Goal: Information Seeking & Learning: Learn about a topic

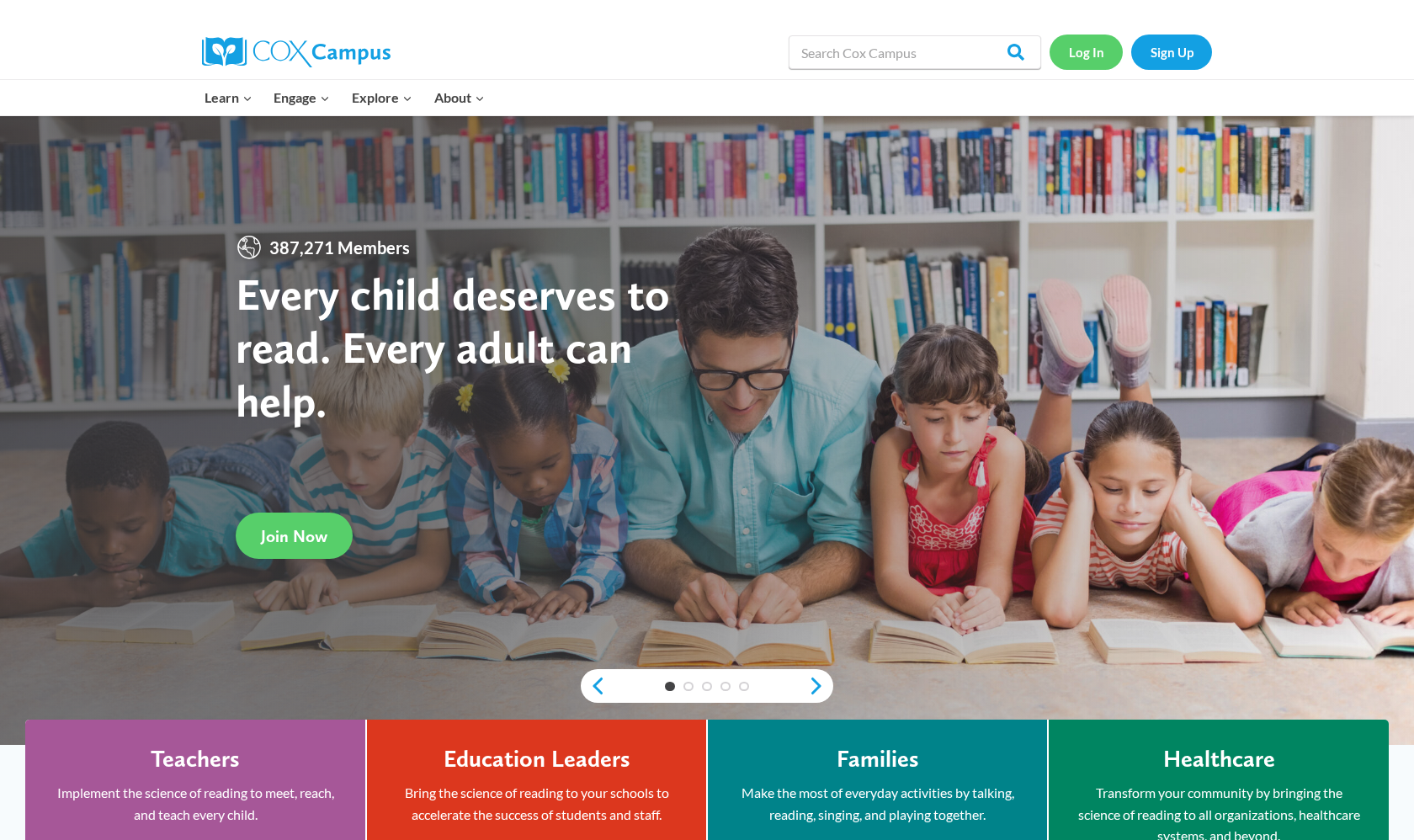
click at [1095, 42] on link "Log In" at bounding box center [1086, 52] width 73 height 35
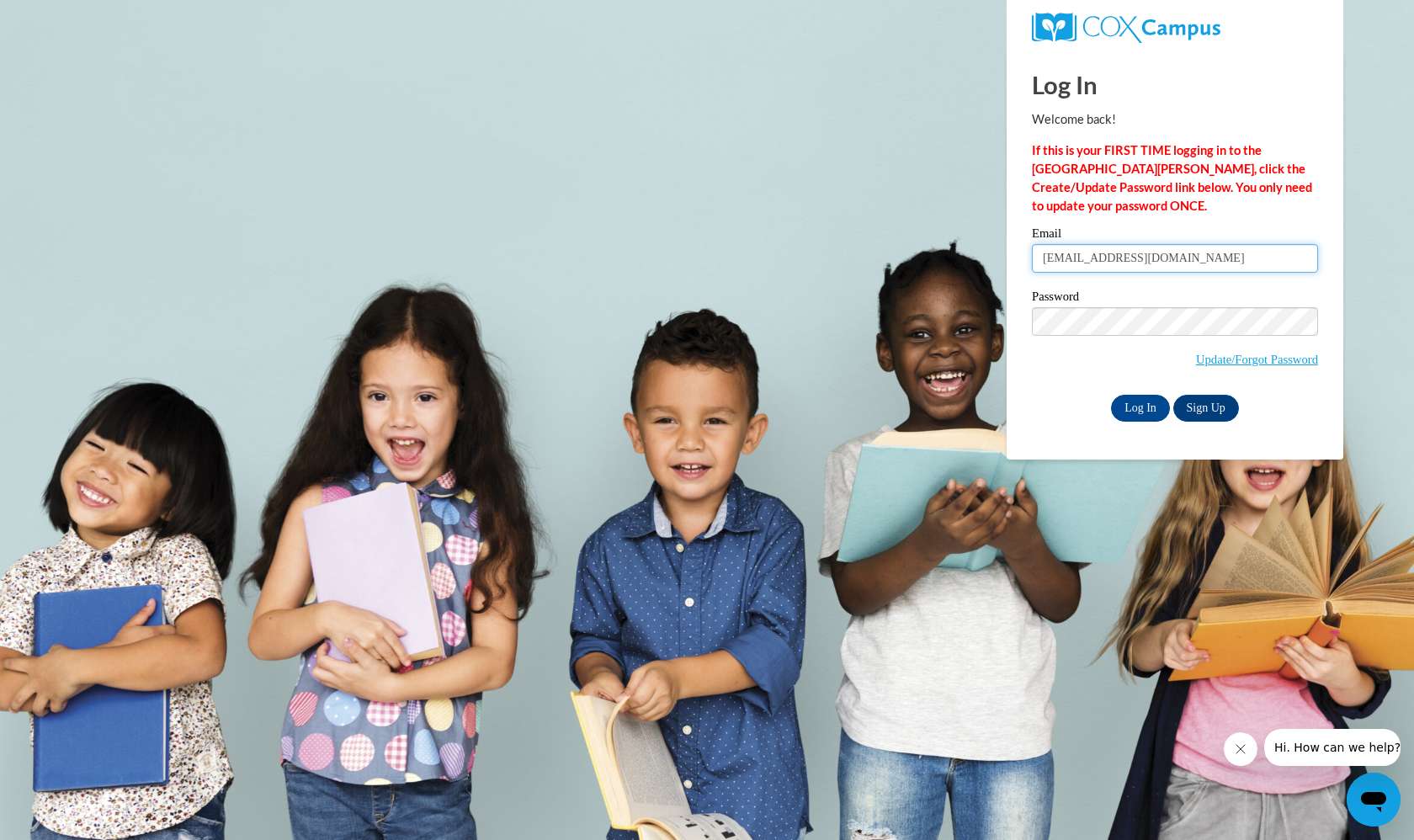
type input "kayleemae0714@gmail.com"
click at [1145, 408] on input "Log In" at bounding box center [1139, 409] width 58 height 27
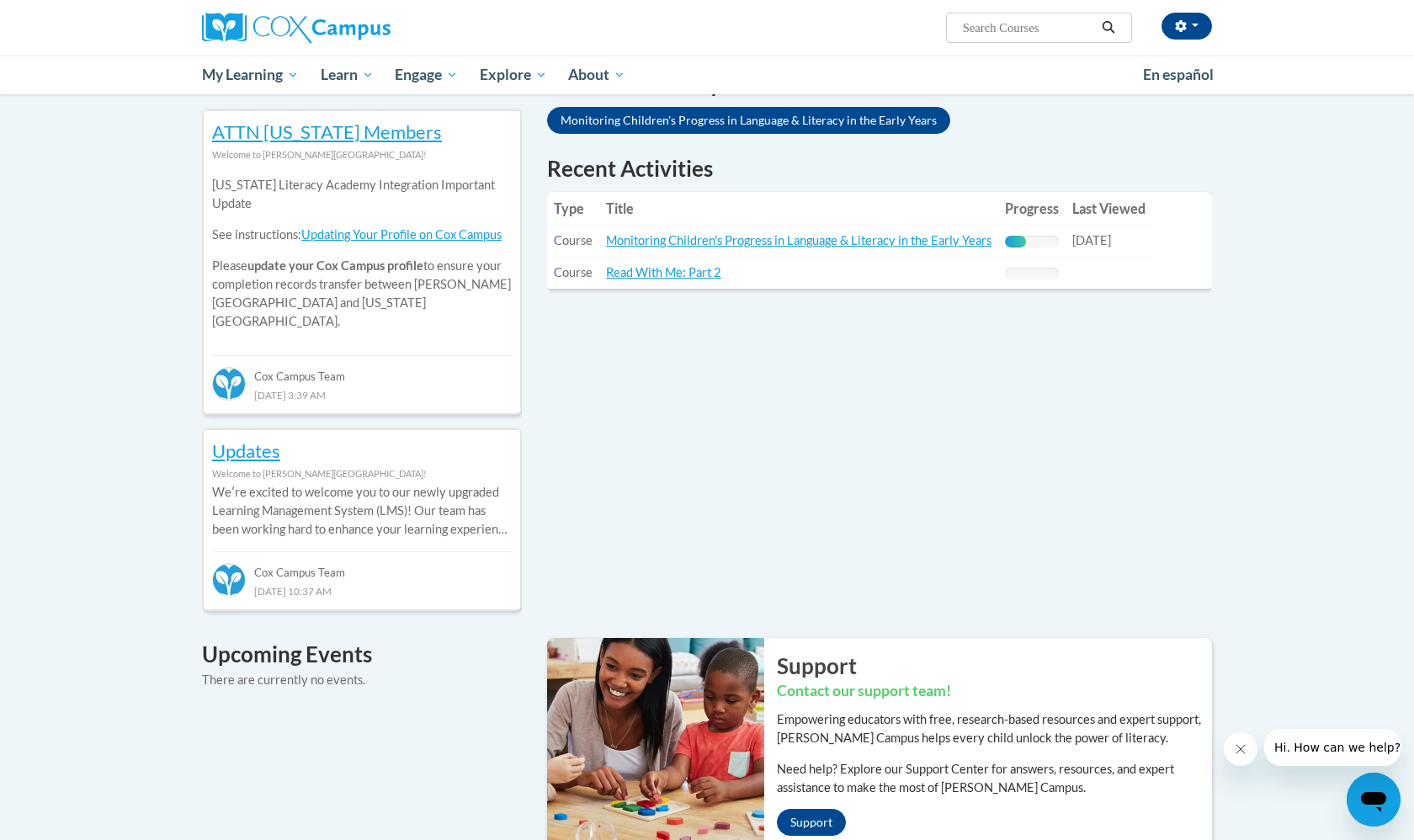
scroll to position [546, 0]
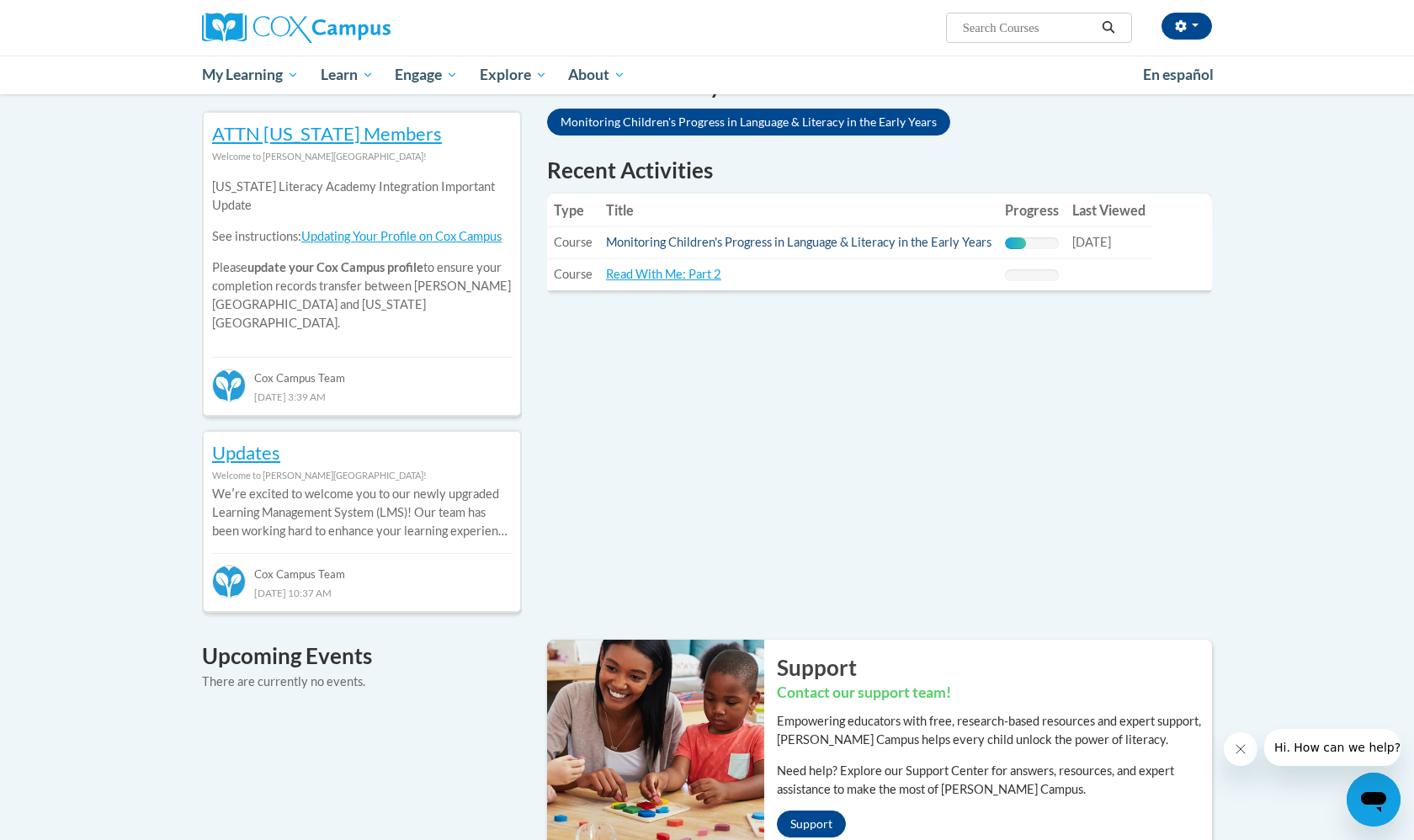
click at [733, 240] on link "Monitoring Children's Progress in Language & Literacy in the Early Years" at bounding box center [799, 242] width 386 height 14
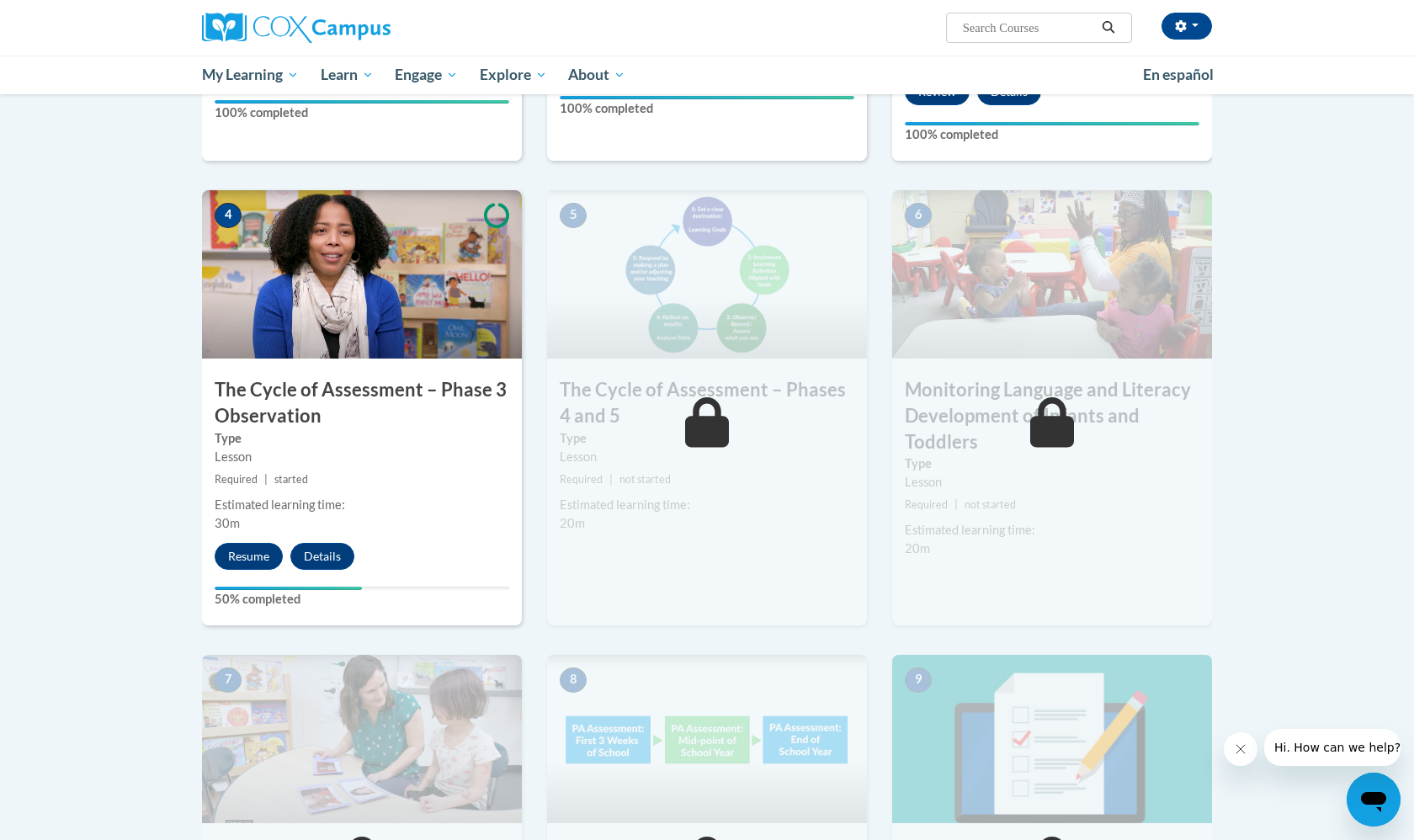
scroll to position [754, 0]
click at [258, 552] on button "Resume" at bounding box center [248, 555] width 68 height 27
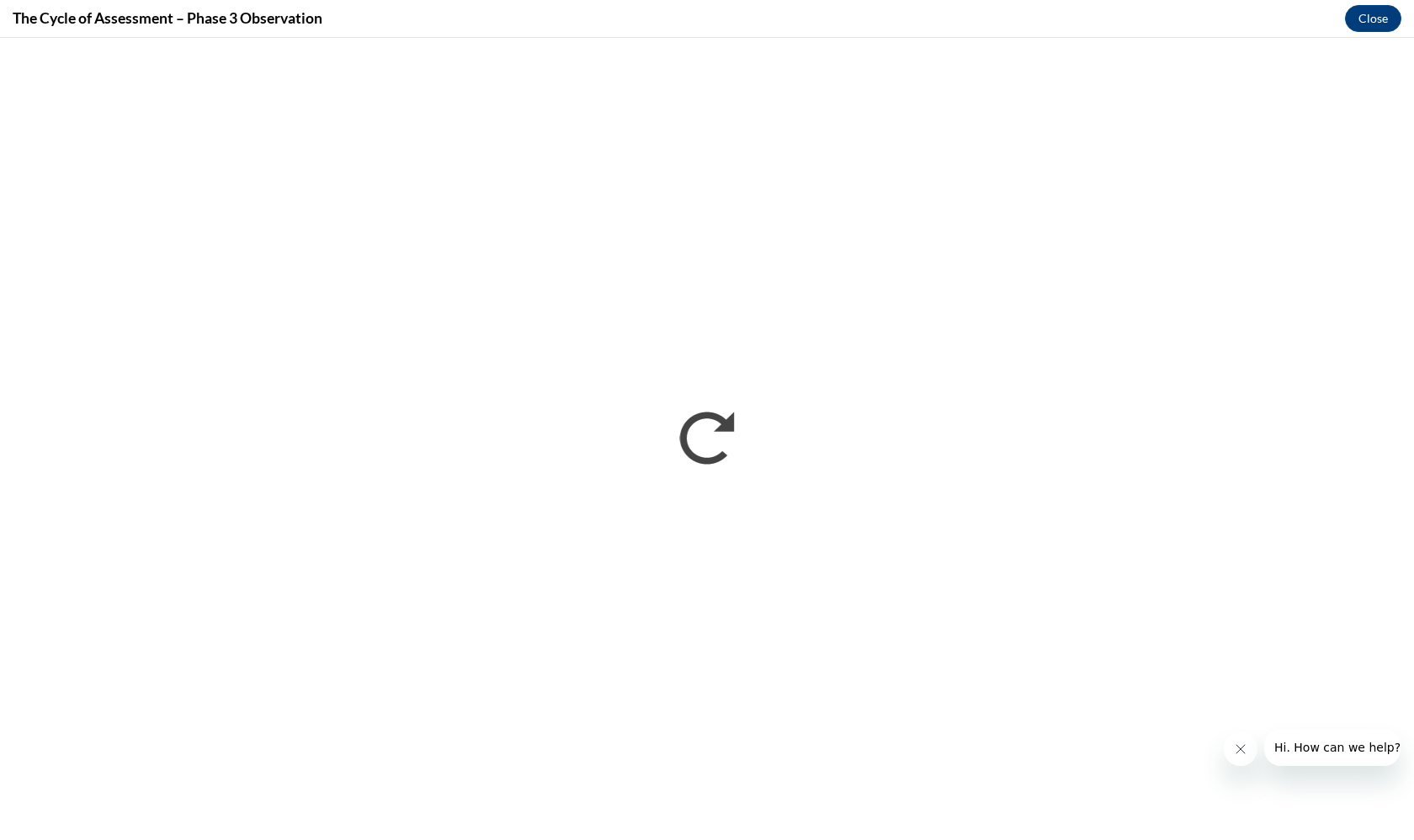
scroll to position [0, 0]
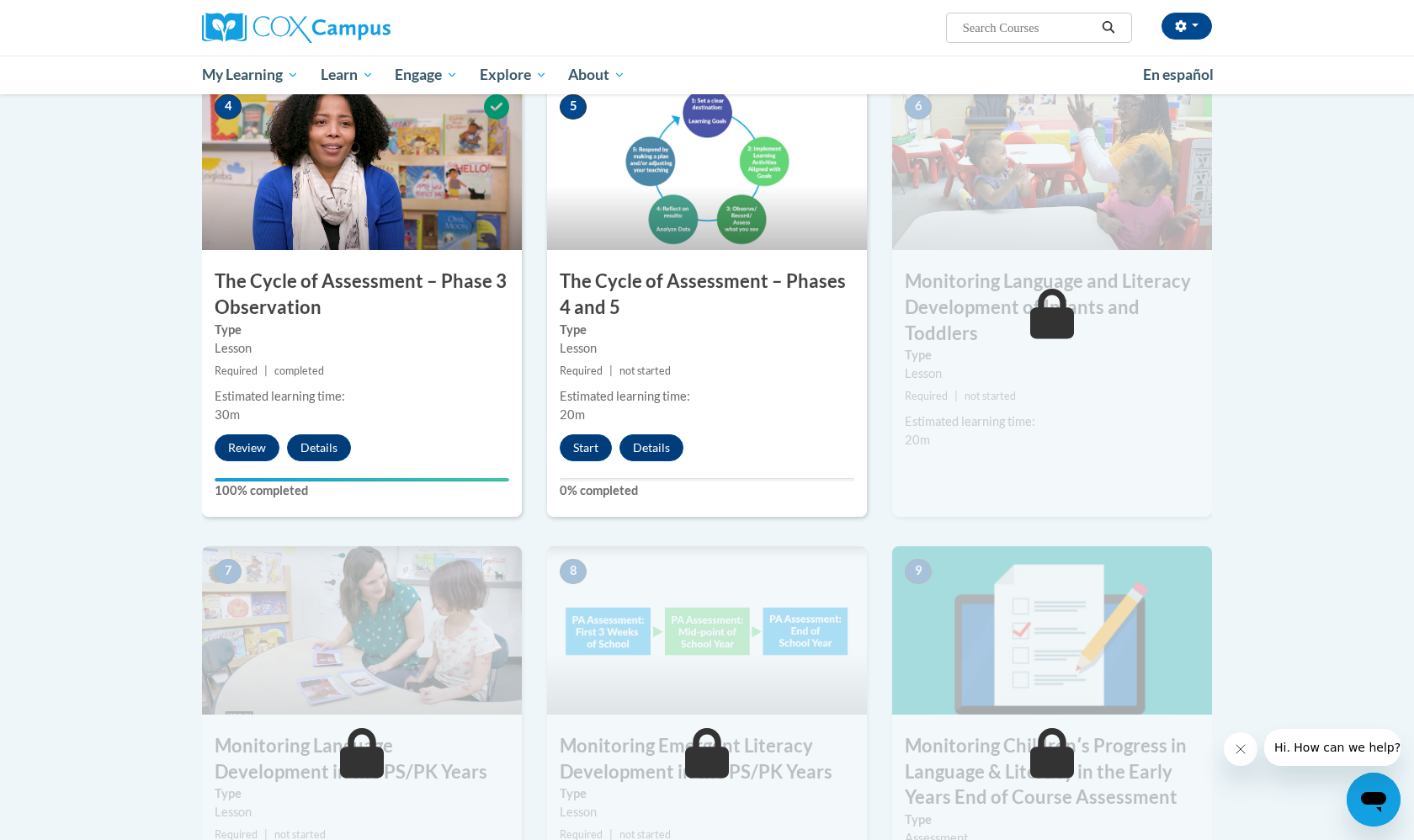
scroll to position [878, 0]
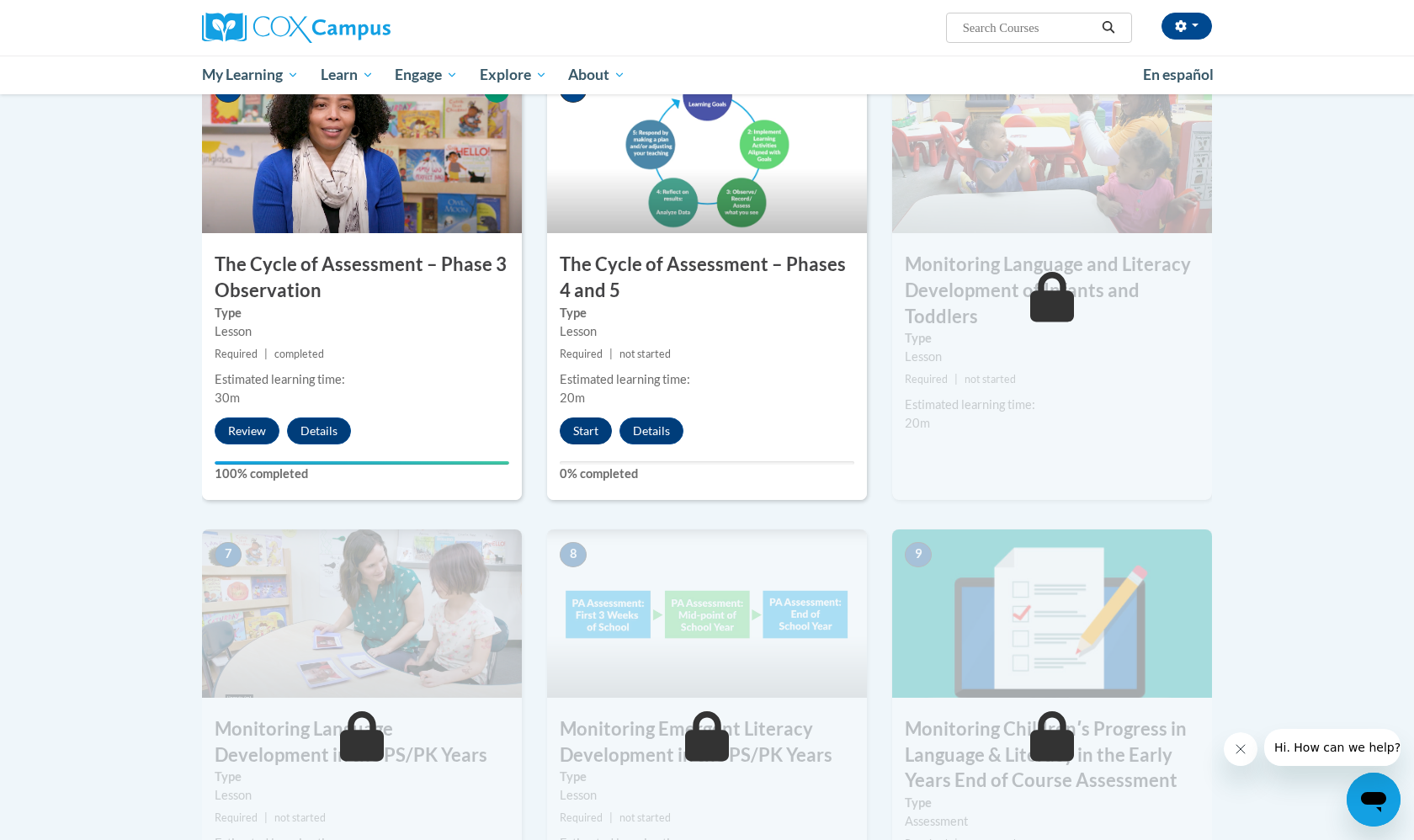
click at [579, 421] on button "Start" at bounding box center [586, 431] width 53 height 27
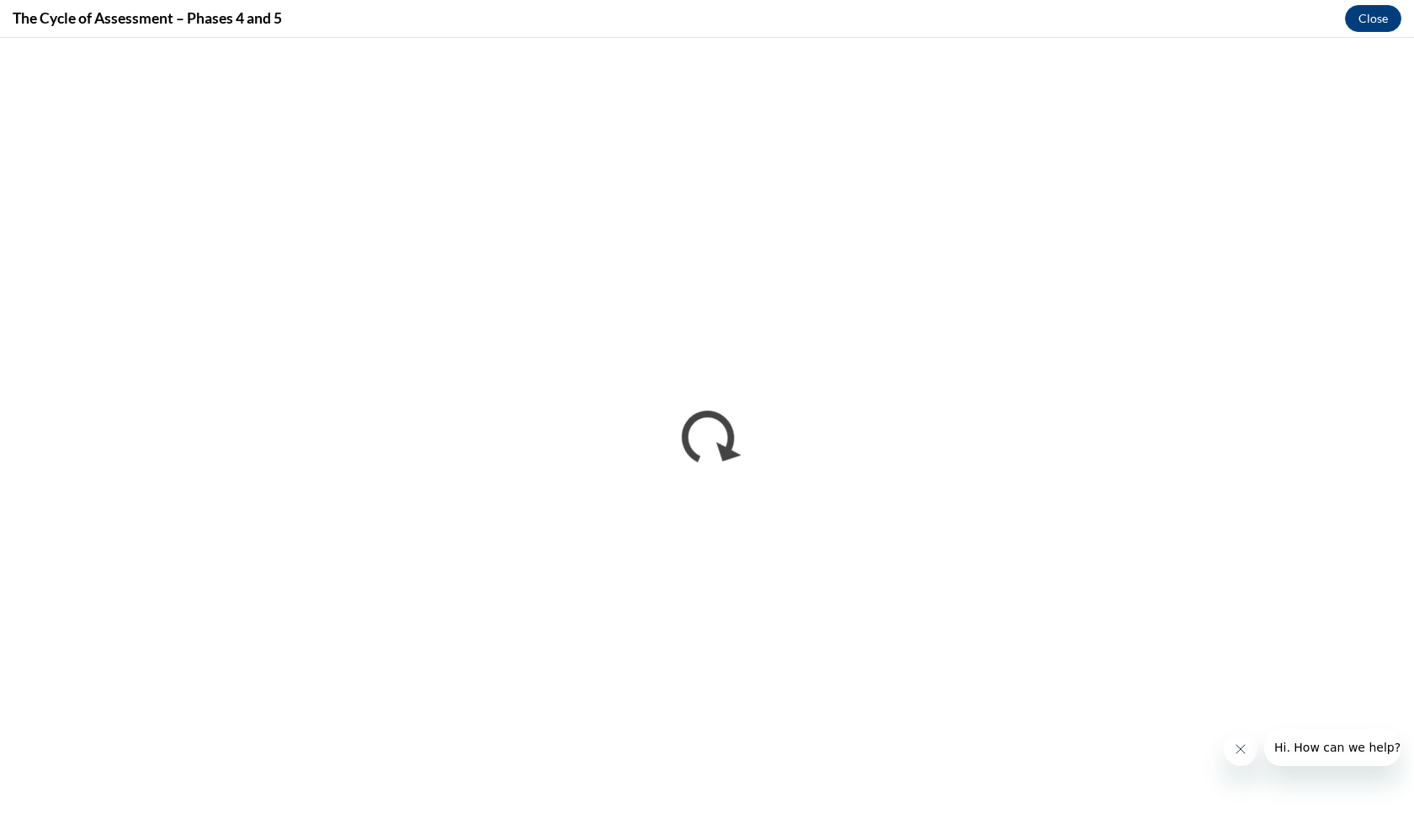
scroll to position [0, 0]
click at [1244, 754] on icon "Close message from company" at bounding box center [1240, 749] width 14 height 14
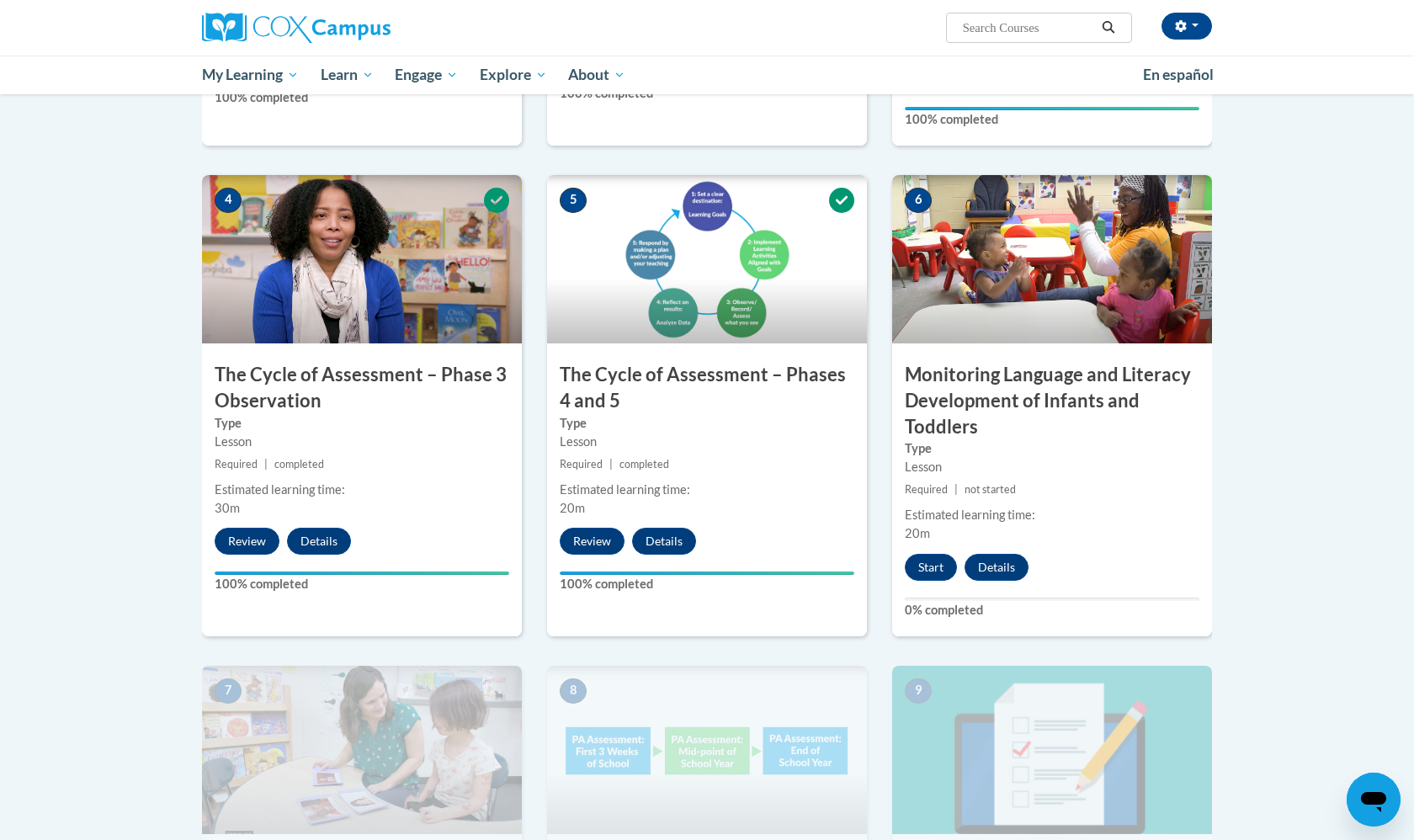
scroll to position [776, 0]
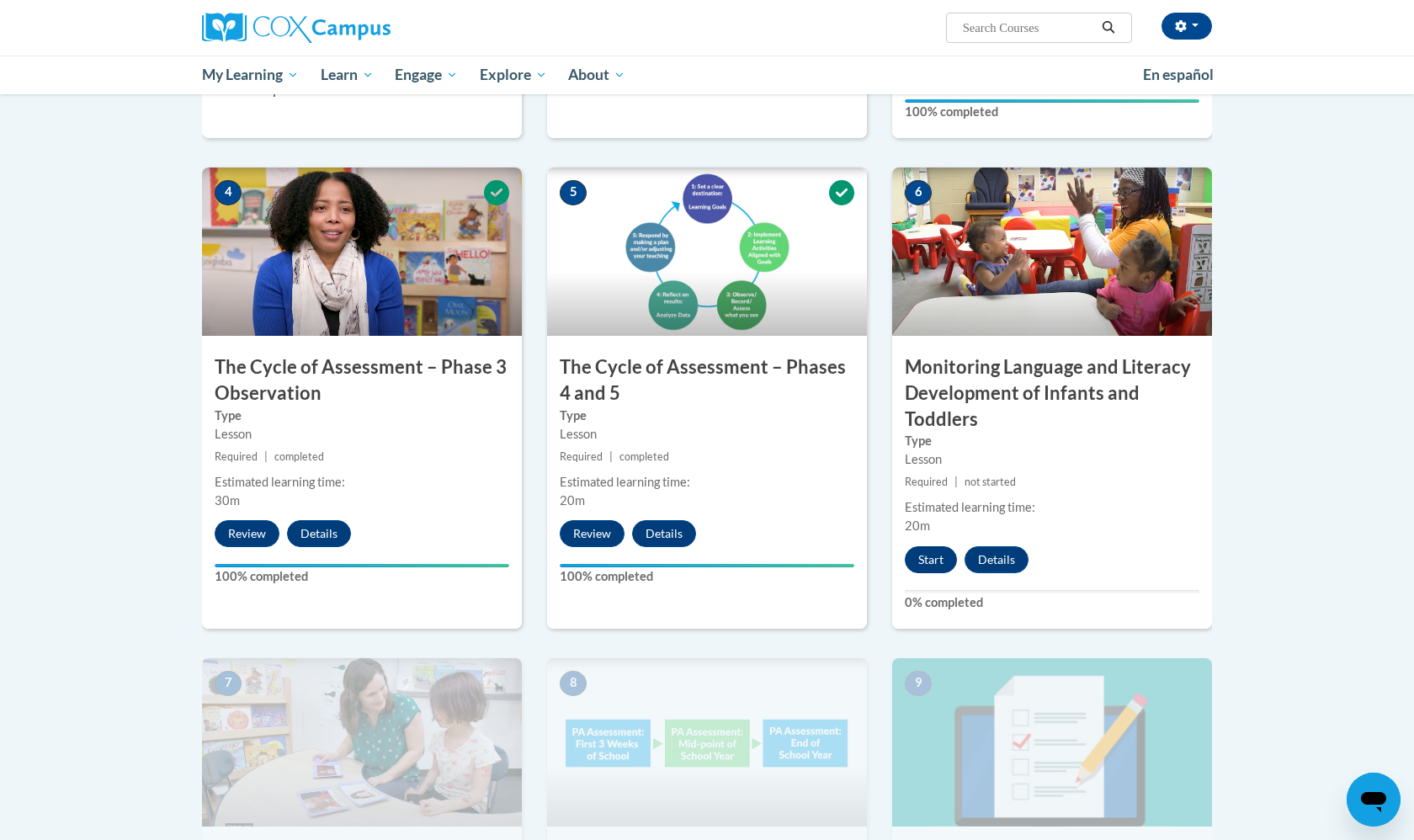
click at [914, 549] on button "Start" at bounding box center [931, 559] width 53 height 27
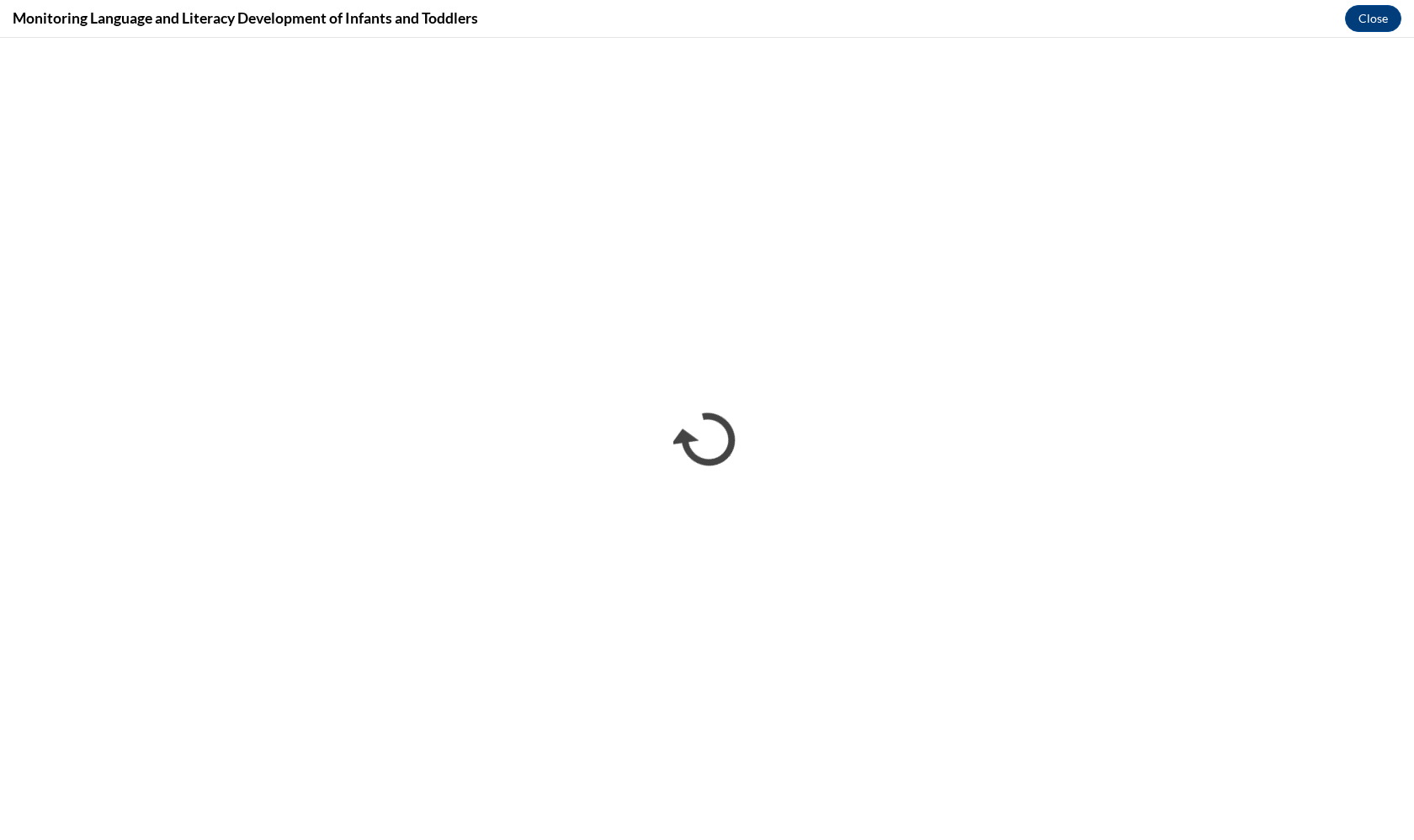
scroll to position [0, 0]
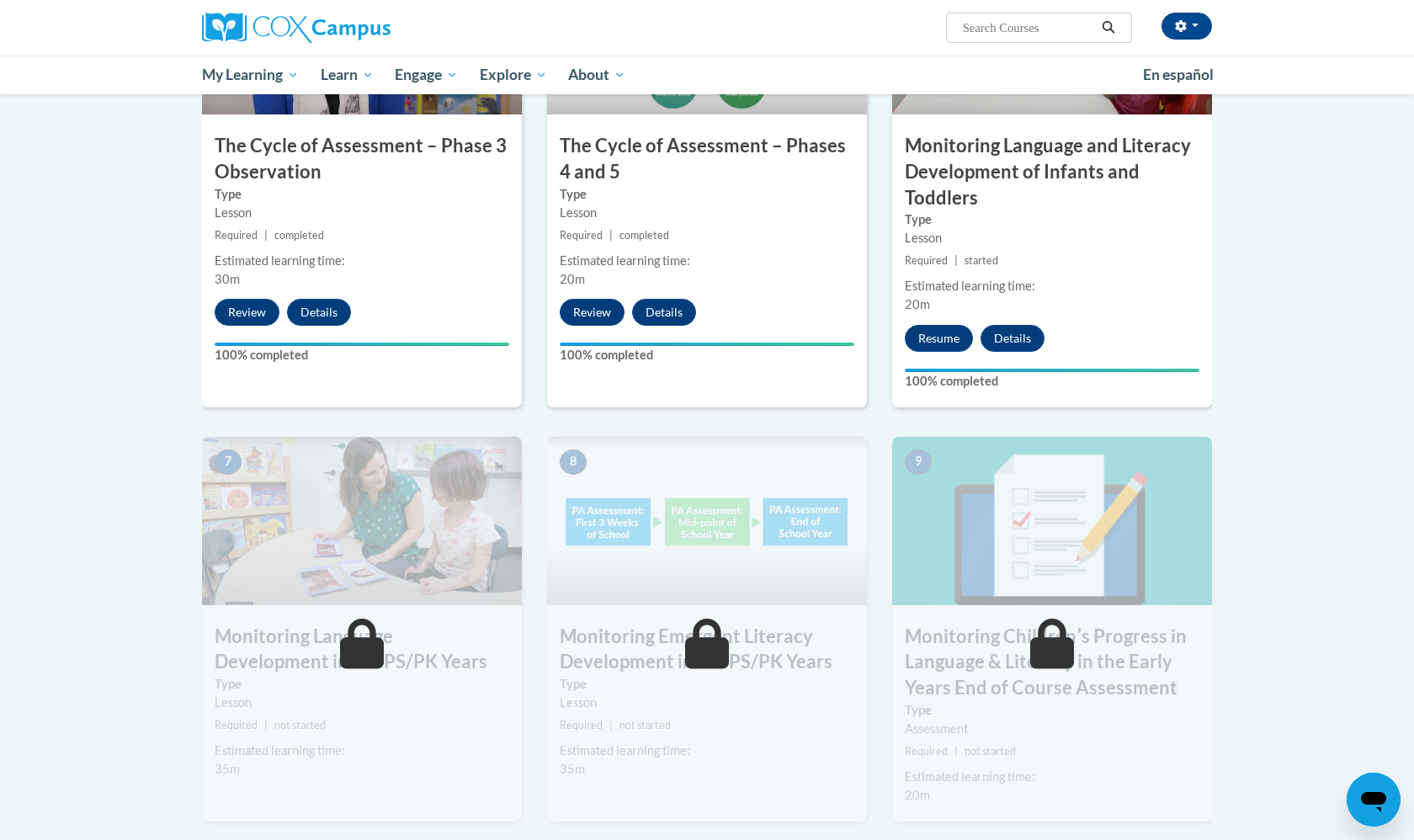
scroll to position [1015, 0]
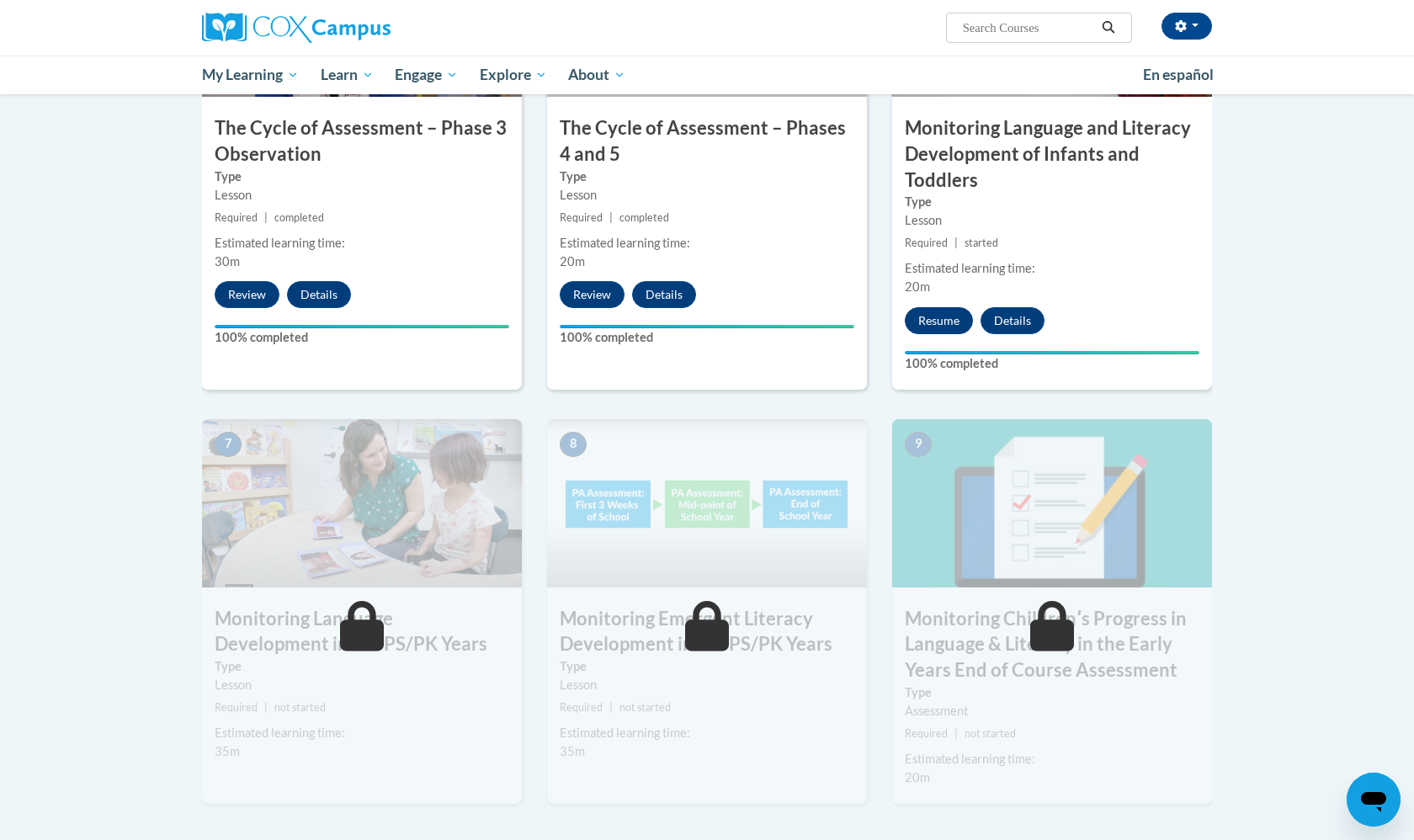
click at [931, 307] on button "Resume" at bounding box center [938, 320] width 68 height 27
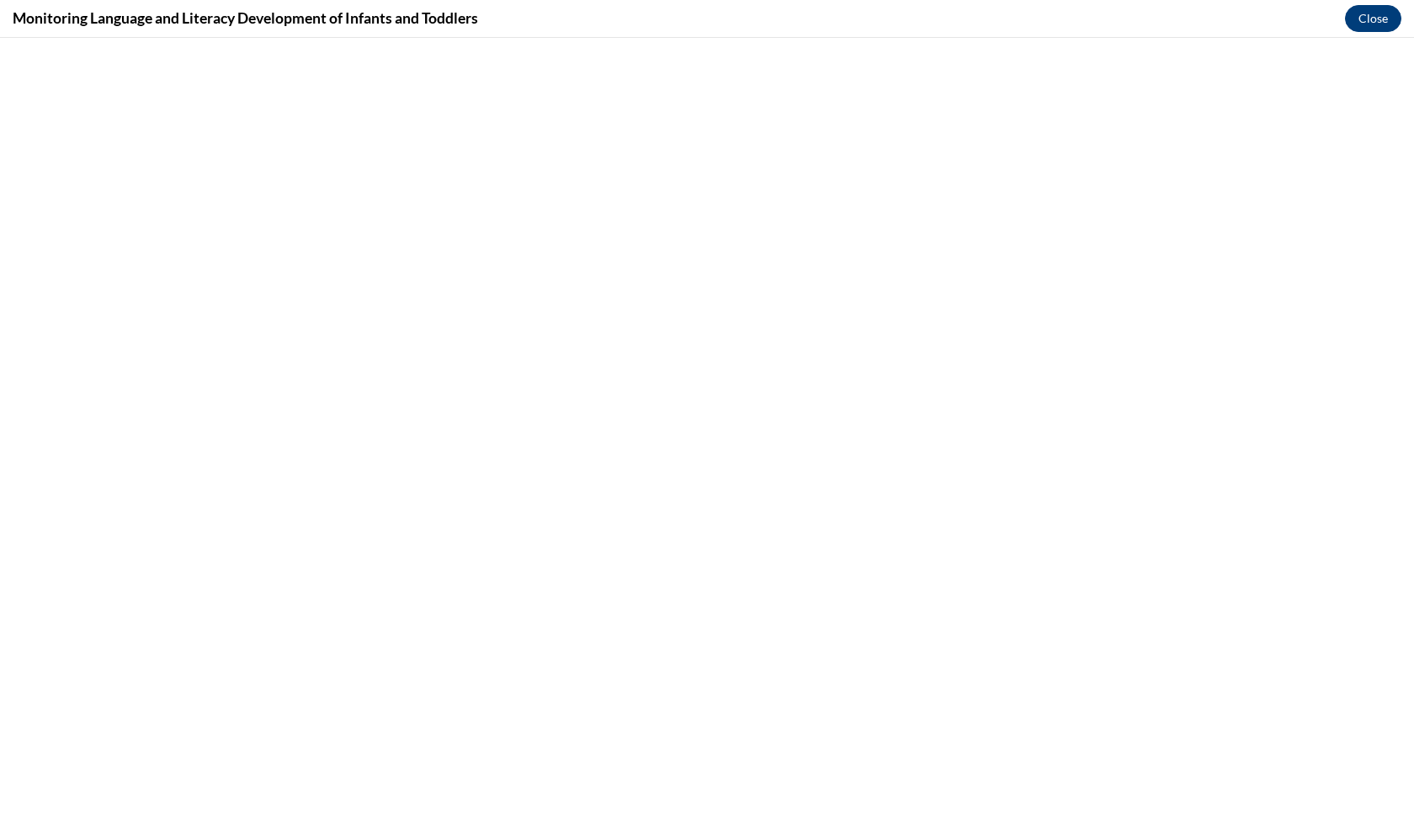
click at [1361, 13] on button "Close" at bounding box center [1372, 19] width 57 height 27
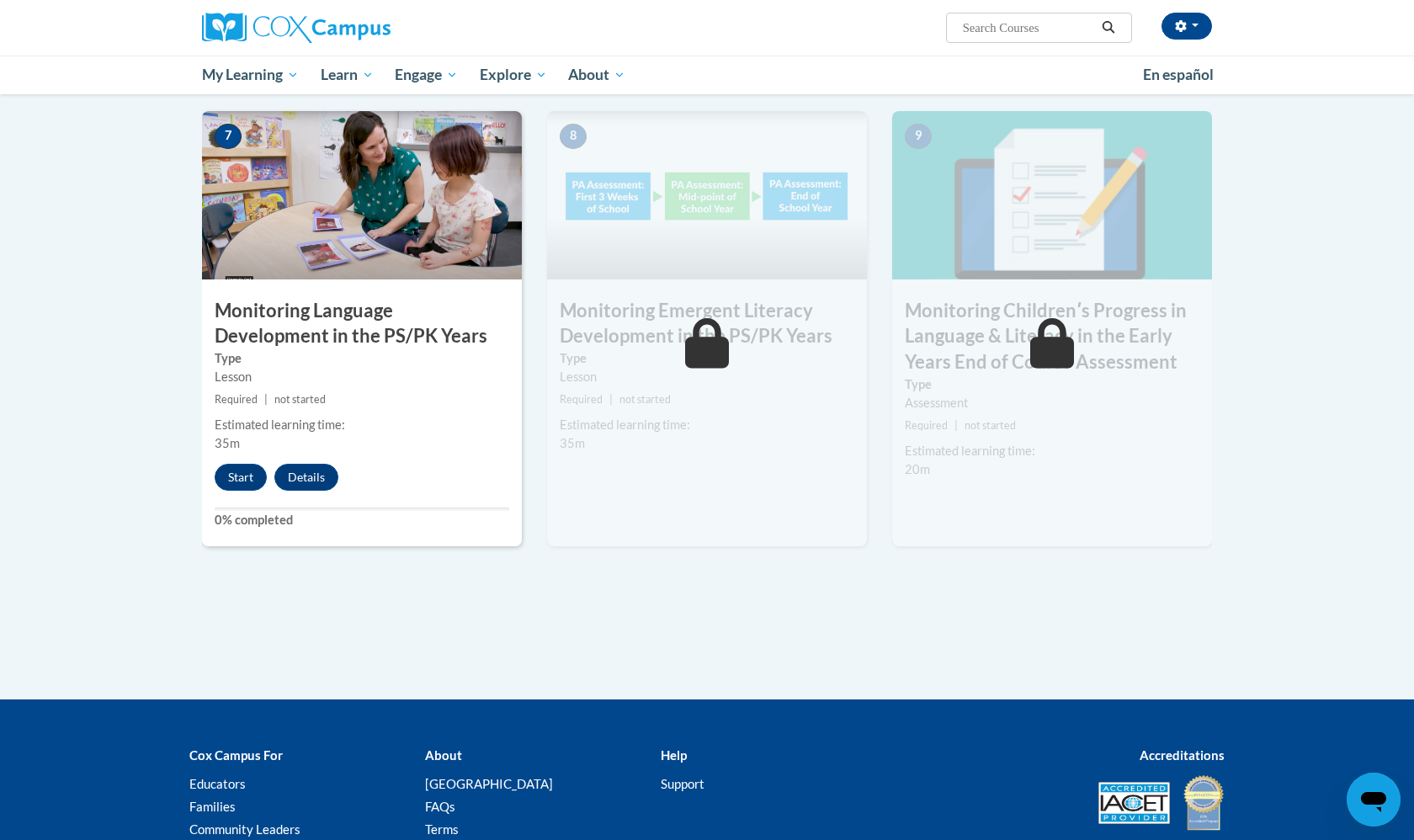
scroll to position [1336, 0]
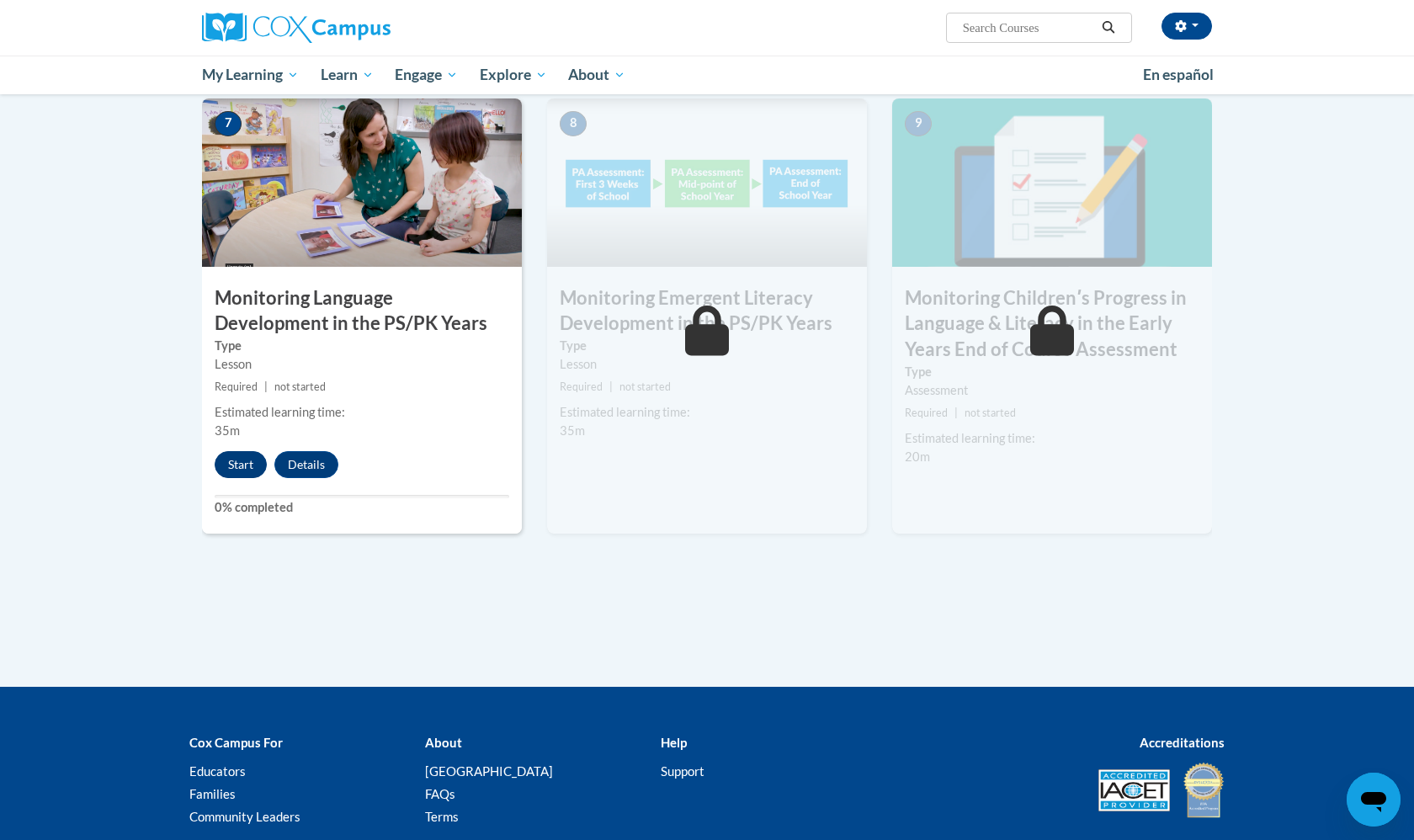
click at [231, 451] on button "Start" at bounding box center [241, 465] width 53 height 27
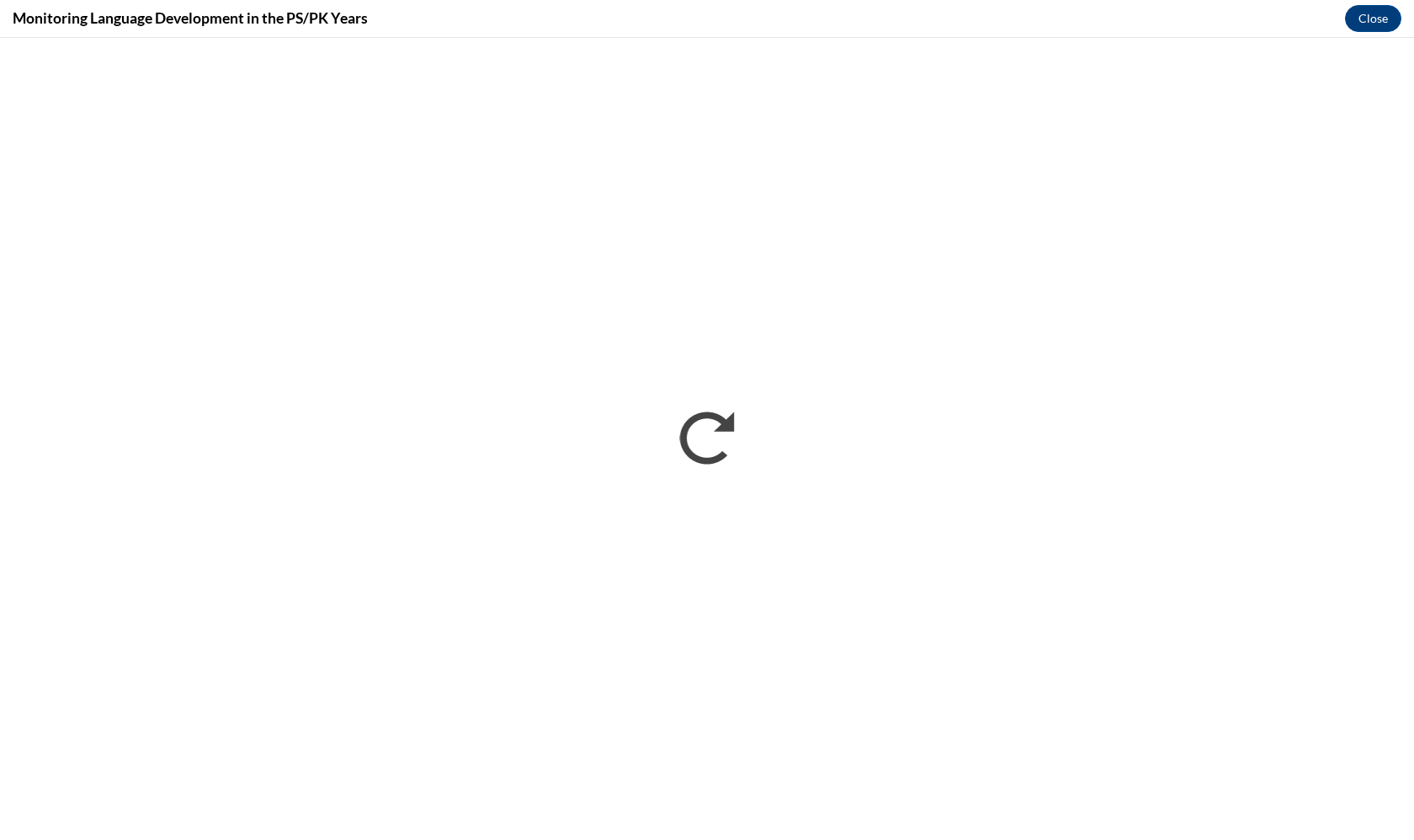
scroll to position [0, 0]
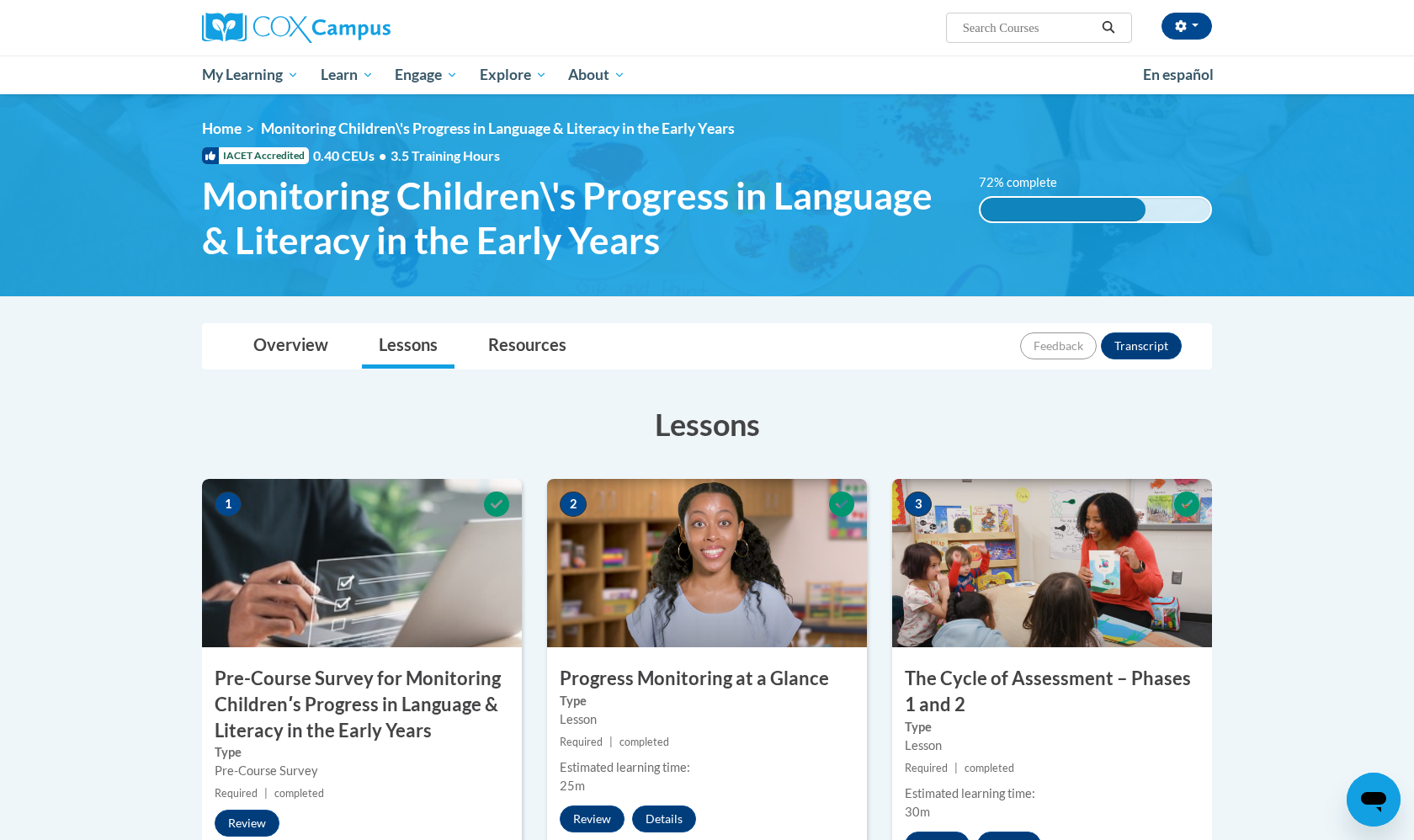
click at [1184, 43] on div "[PERSON_NAME] ([GEOGRAPHIC_DATA]/[GEOGRAPHIC_DATA] UTC-05:00) My Profile Inbox …" at bounding box center [879, 21] width 690 height 43
click at [1202, 3] on div "[PERSON_NAME] ([GEOGRAPHIC_DATA]/[GEOGRAPHIC_DATA] UTC-05:00) My Profile Inbox …" at bounding box center [879, 21] width 690 height 43
click at [1199, 25] on button "button" at bounding box center [1187, 26] width 51 height 27
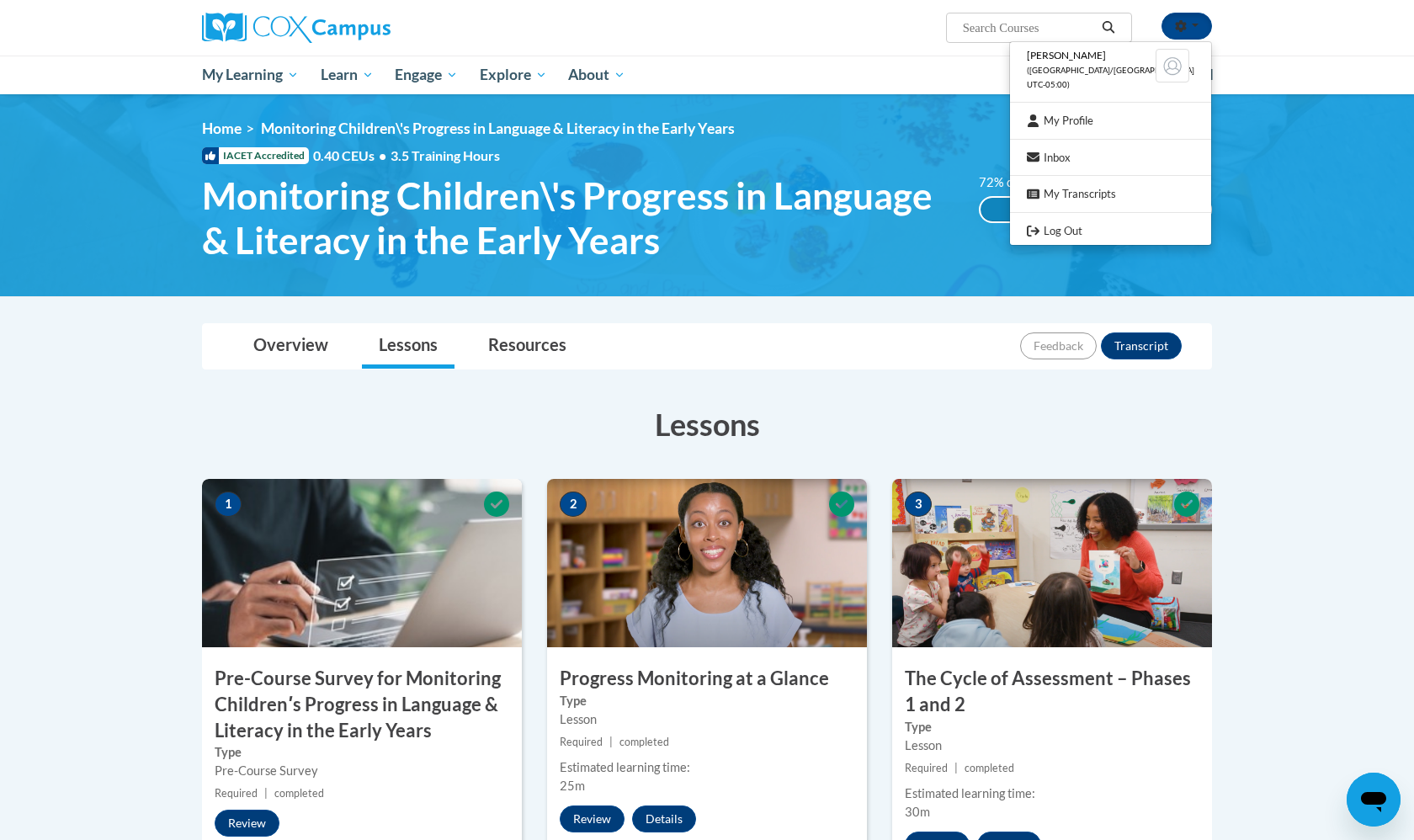
click at [1283, 143] on img at bounding box center [707, 195] width 1414 height 202
